Goal: Navigation & Orientation: Find specific page/section

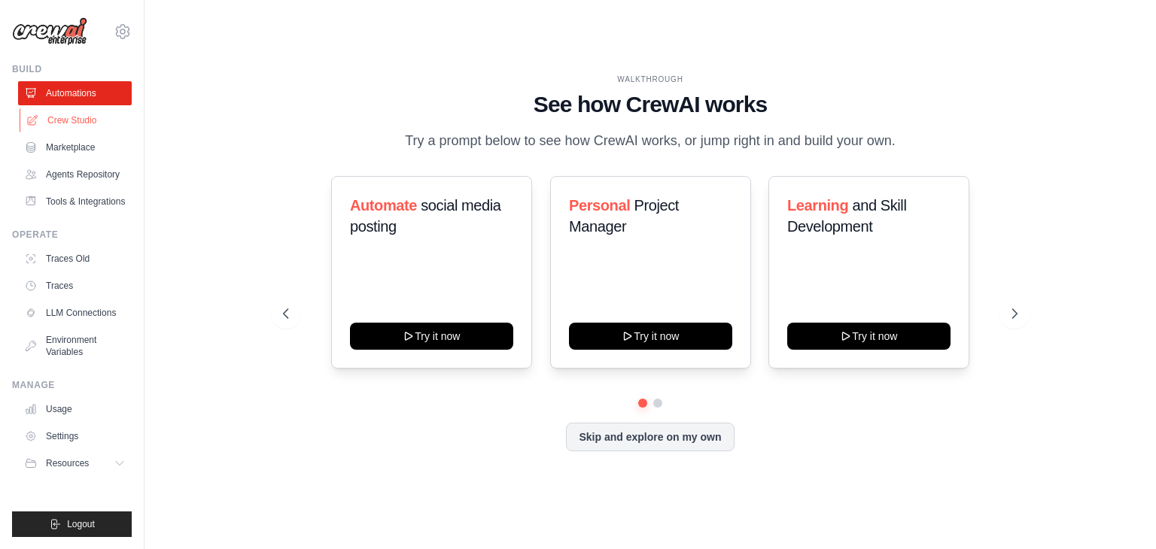
click at [71, 120] on link "Crew Studio" at bounding box center [77, 120] width 114 height 24
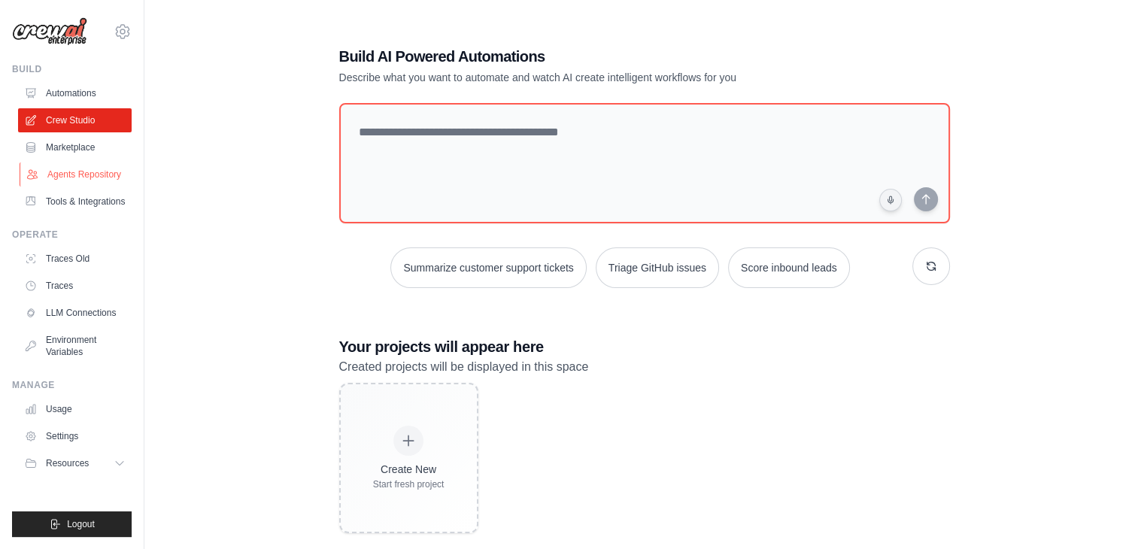
click at [63, 171] on link "Agents Repository" at bounding box center [77, 175] width 114 height 24
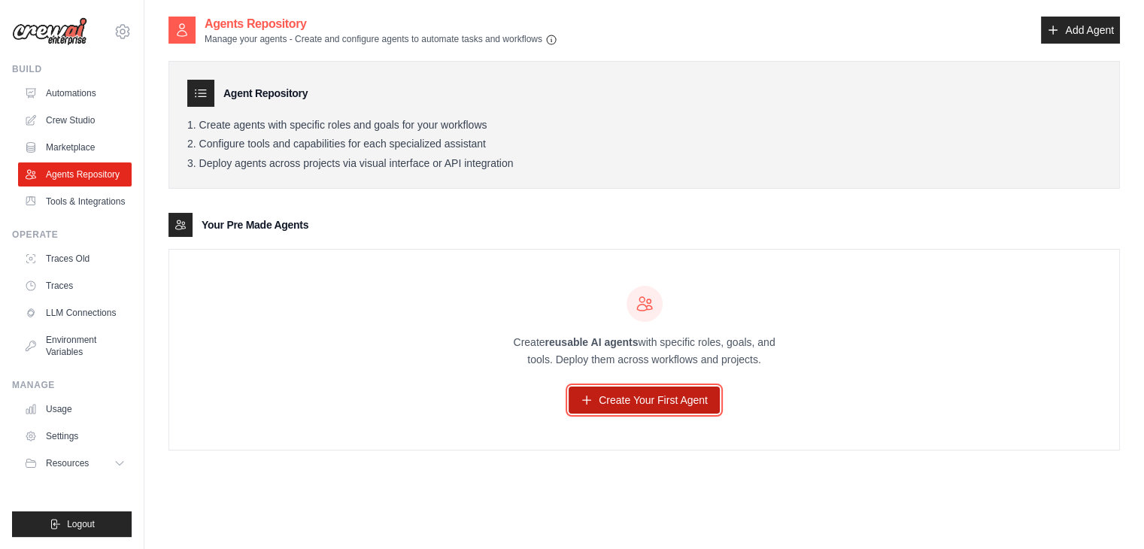
click at [591, 397] on icon at bounding box center [587, 400] width 12 height 12
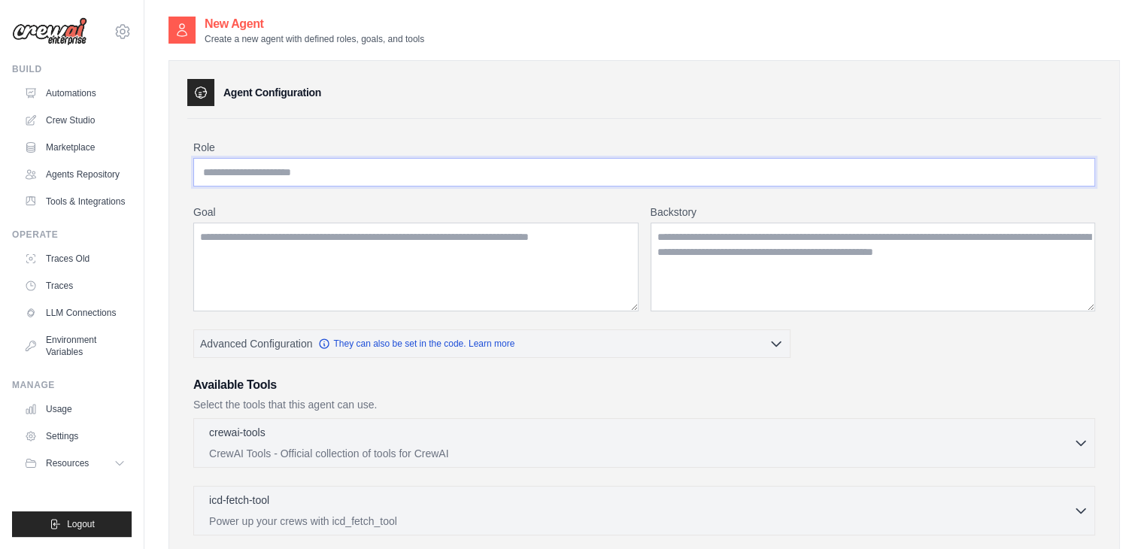
click at [263, 160] on input "Role" at bounding box center [644, 172] width 902 height 29
click at [63, 196] on link "Tools & Integrations" at bounding box center [77, 202] width 114 height 24
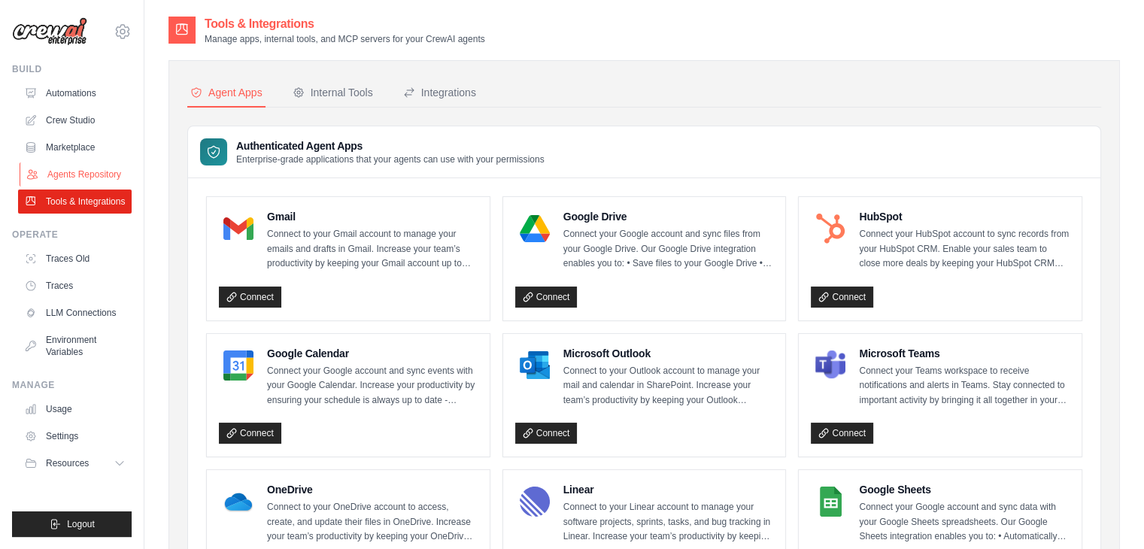
click at [78, 167] on link "Agents Repository" at bounding box center [77, 175] width 114 height 24
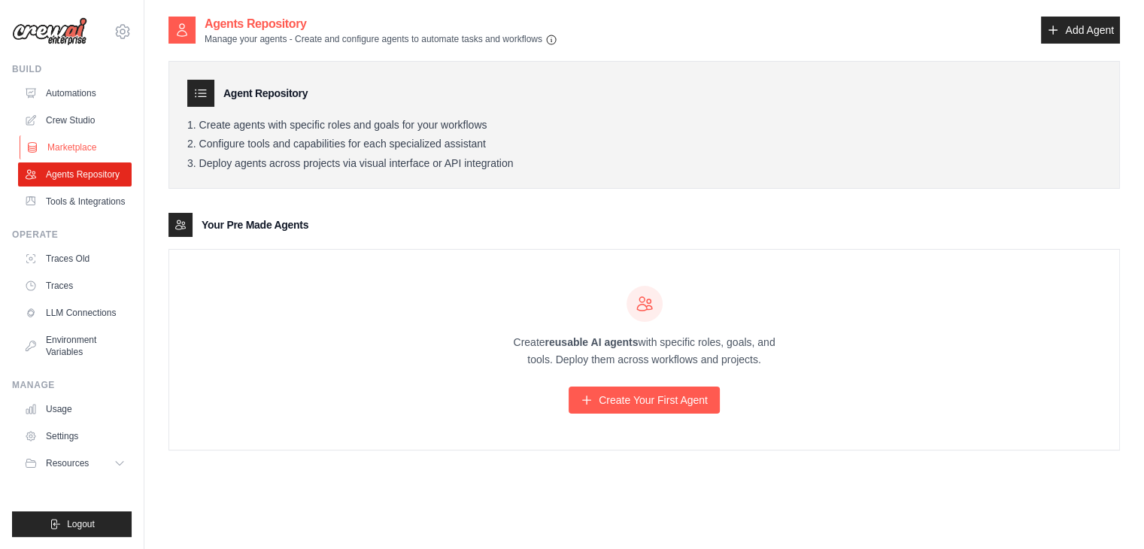
click at [71, 147] on link "Marketplace" at bounding box center [77, 147] width 114 height 24
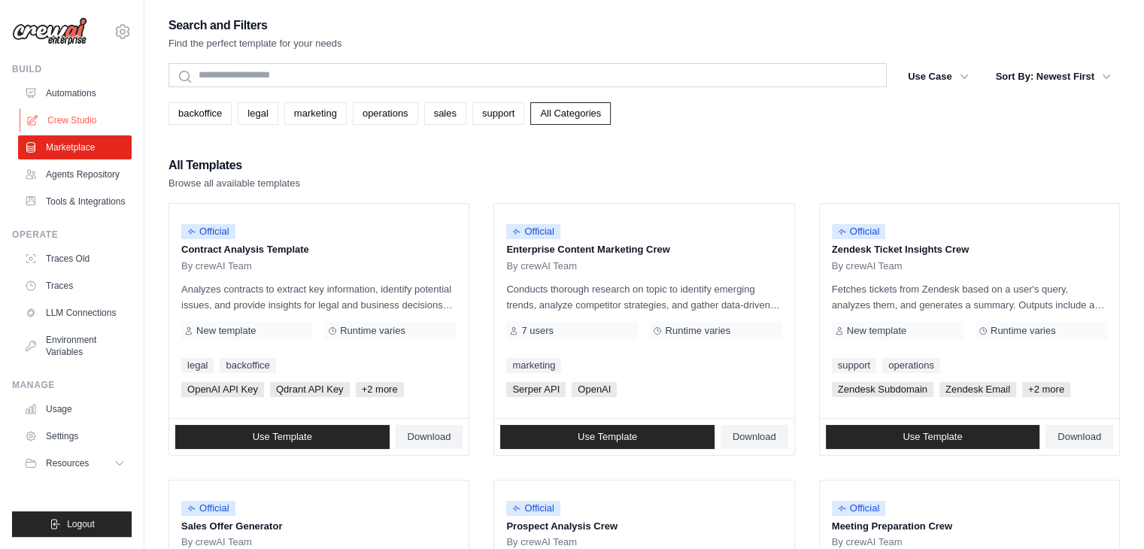
click at [69, 118] on link "Crew Studio" at bounding box center [77, 120] width 114 height 24
